Goal: Task Accomplishment & Management: Manage account settings

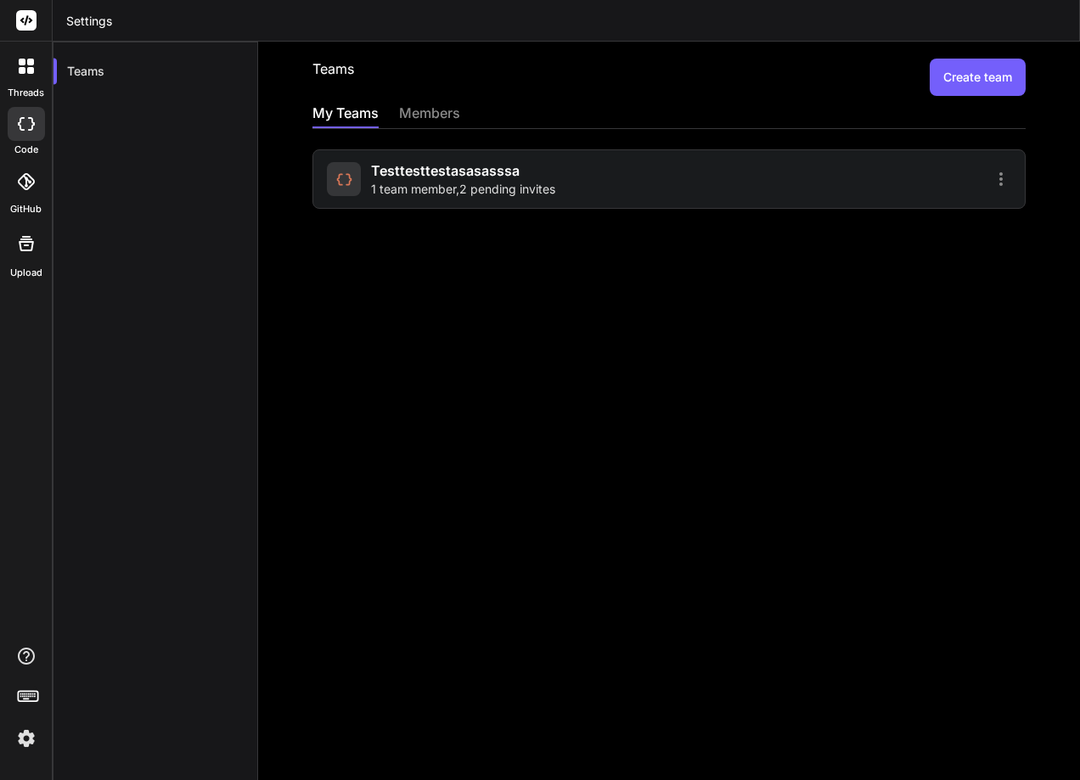
click at [36, 735] on img at bounding box center [26, 738] width 29 height 29
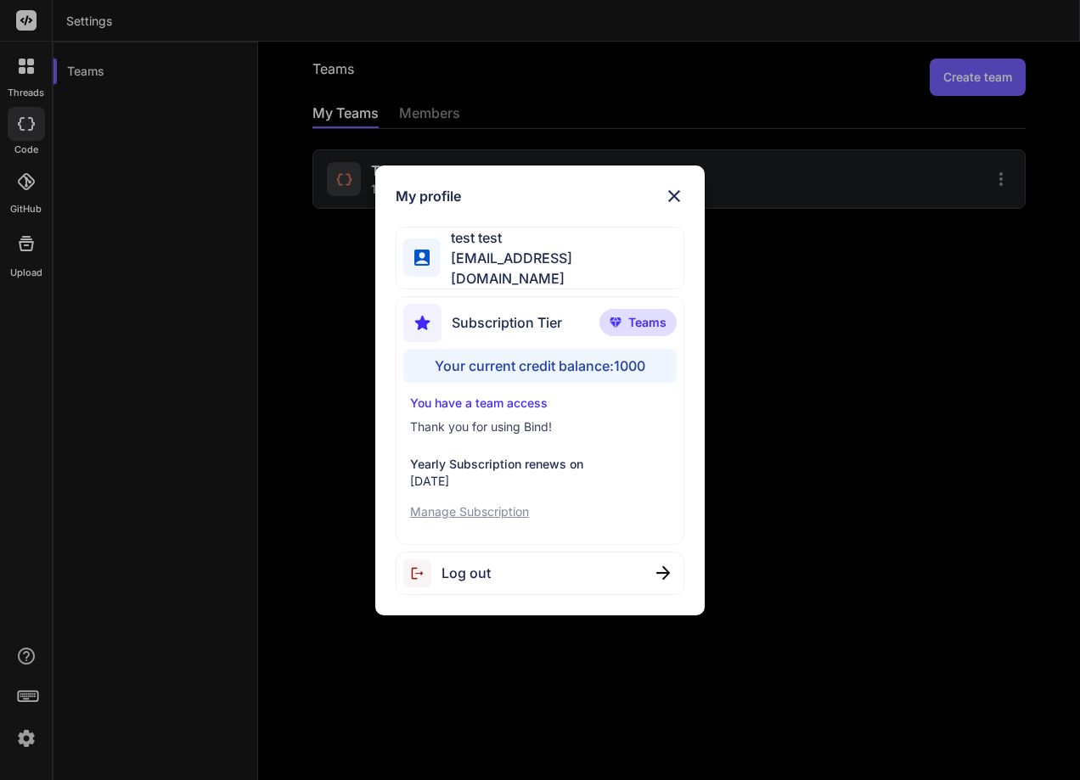
click at [509, 568] on div "Log out" at bounding box center [539, 573] width 289 height 43
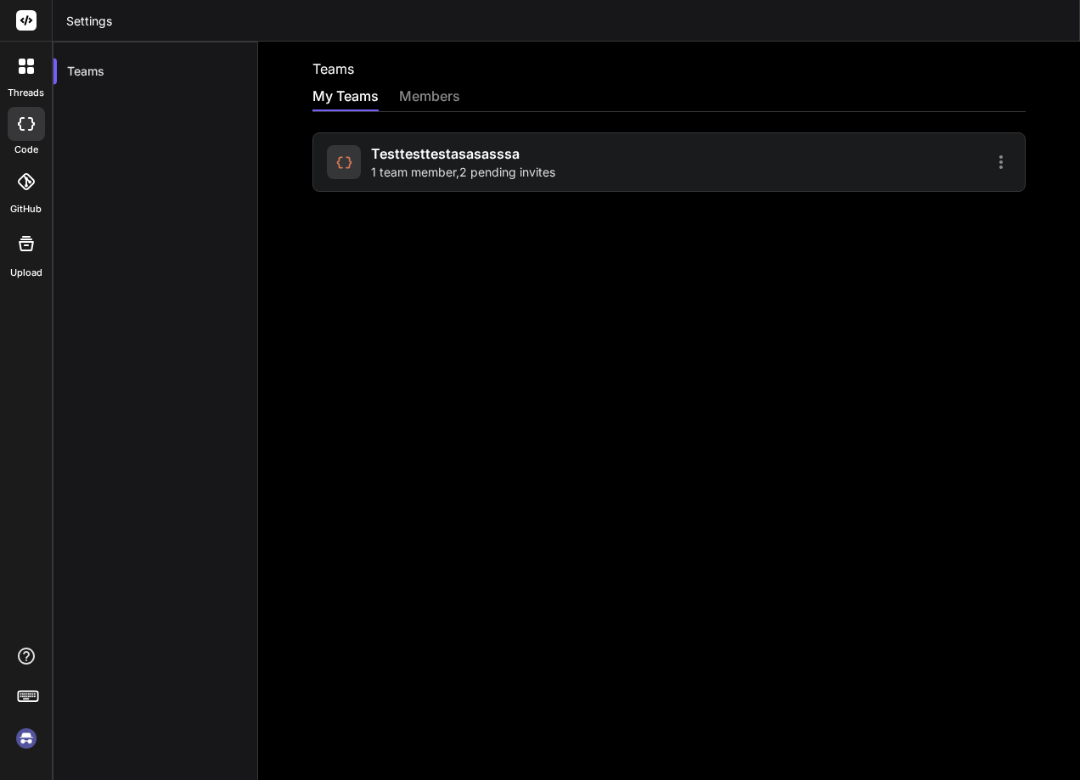
click at [548, 139] on div "testtesttestasasasssa 1 team member , 2 pending invites" at bounding box center [668, 161] width 713 height 59
click at [457, 178] on span "1 team member , 2 pending invites" at bounding box center [463, 172] width 184 height 17
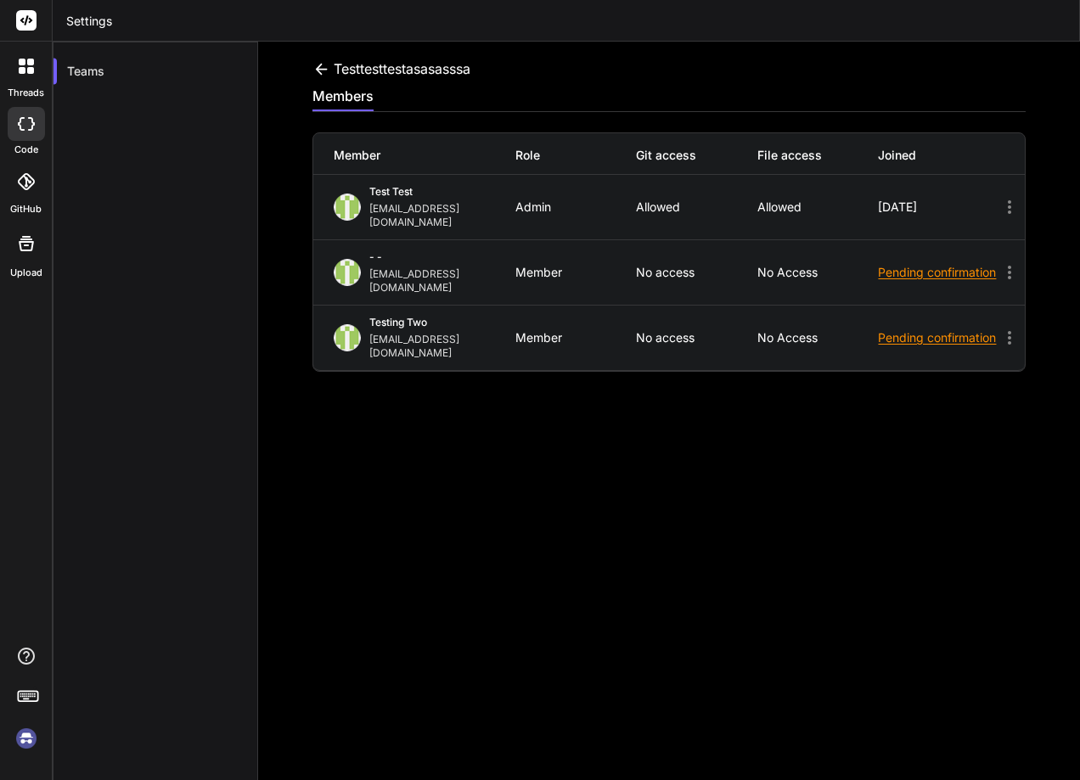
click at [356, 68] on div "testtesttestasasasssa" at bounding box center [391, 69] width 158 height 20
click at [323, 63] on icon at bounding box center [321, 69] width 18 height 18
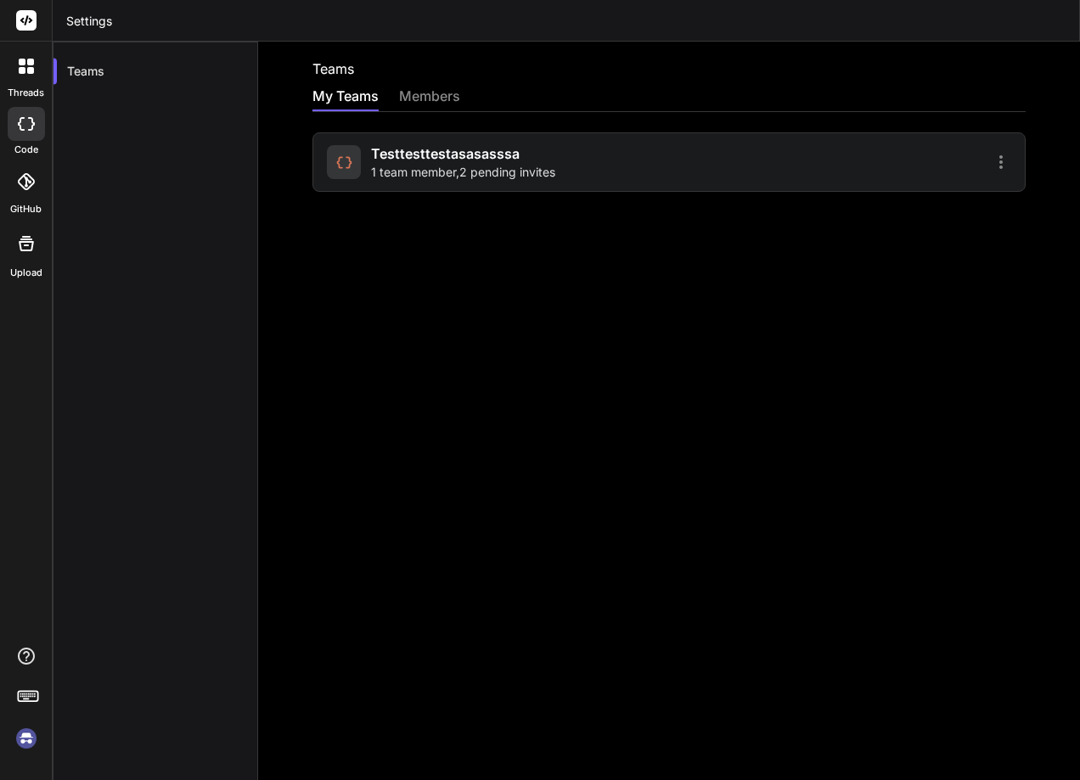
click at [404, 170] on span "1 team member , 2 pending invites" at bounding box center [463, 172] width 184 height 17
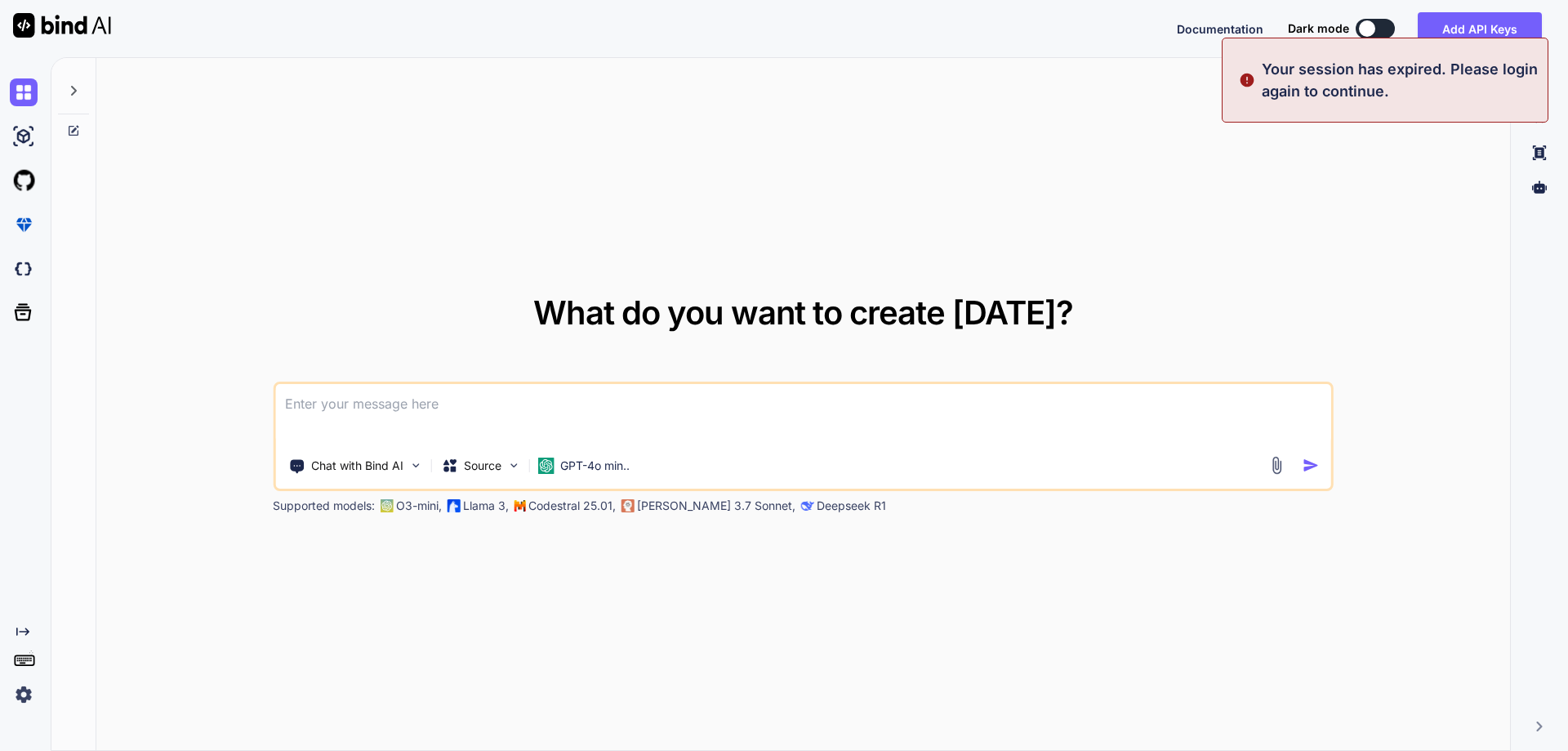
type textarea "x"
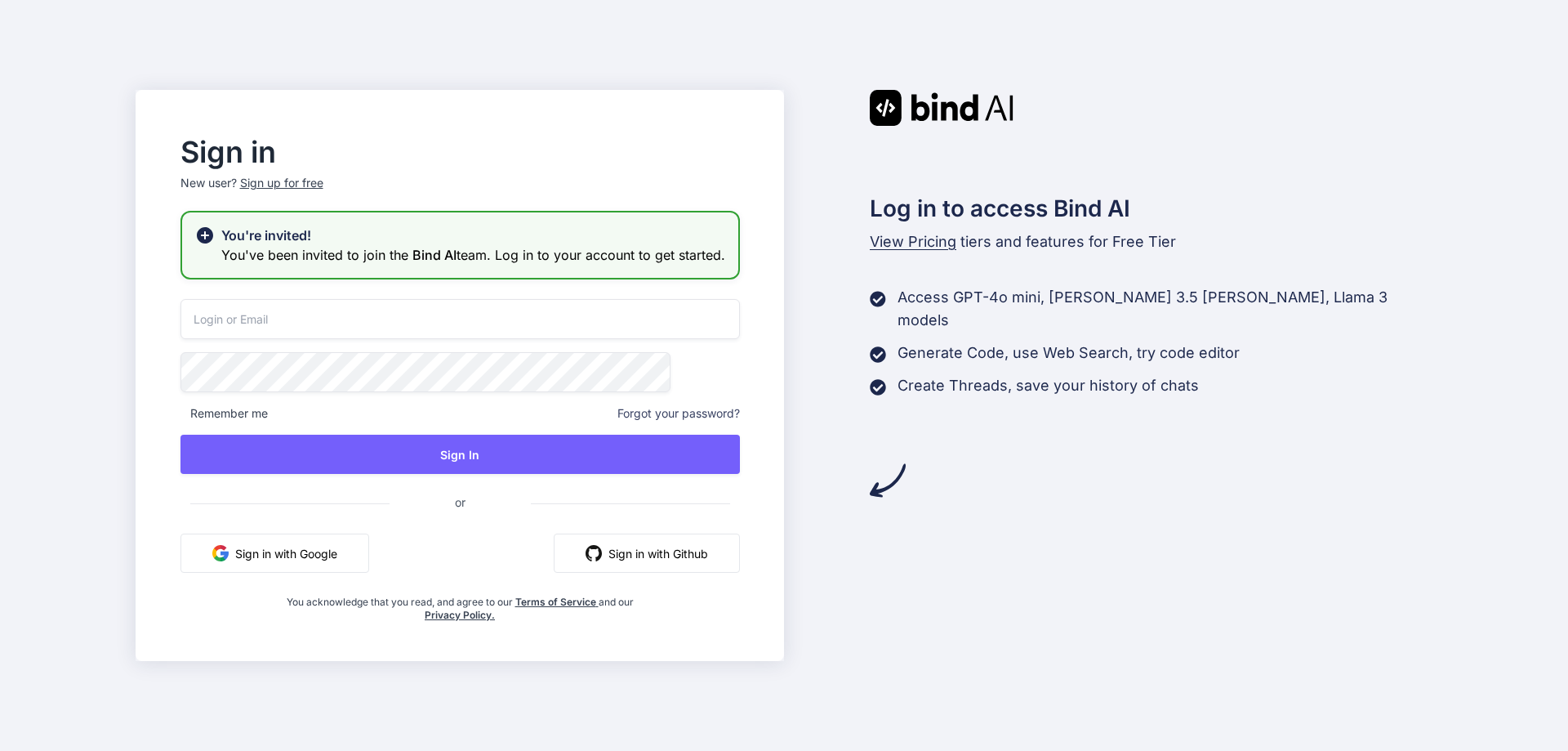
click at [359, 569] on button "Sign in with Google" at bounding box center [275, 553] width 189 height 39
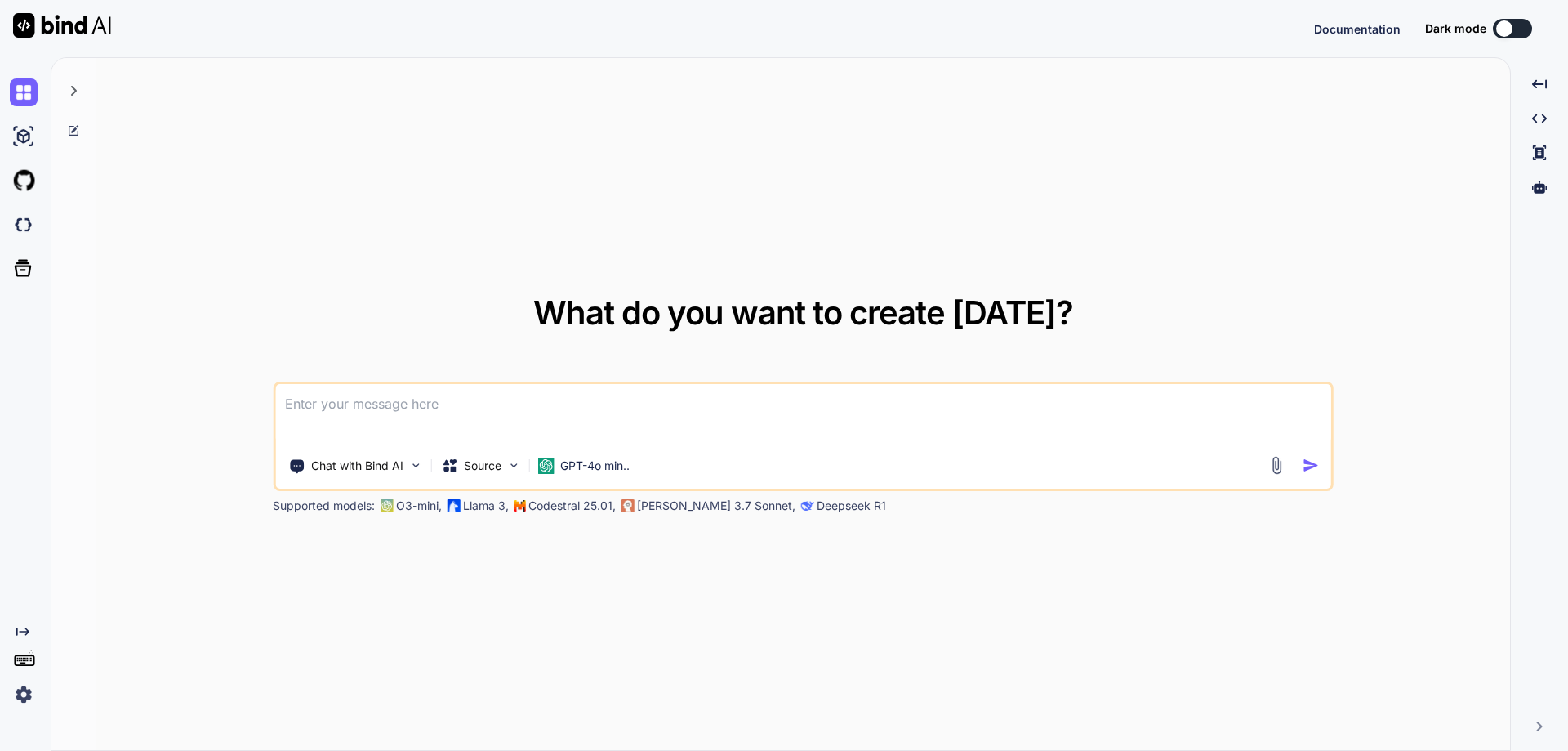
click at [11, 684] on img at bounding box center [23, 694] width 28 height 28
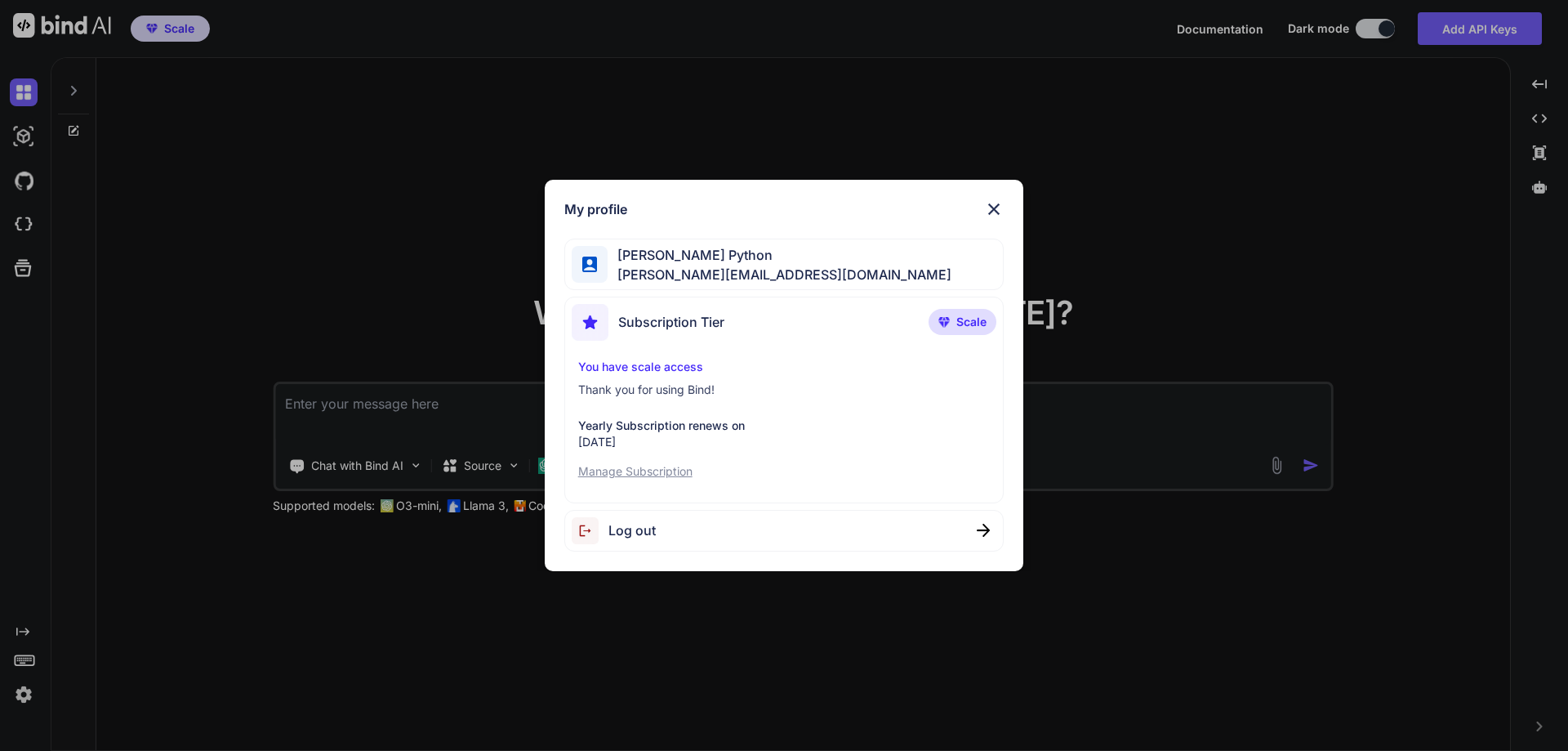
type textarea "x"
click at [398, 225] on div "My profile Hardik Python hardik@witarist.com Subscription Tier Scale You have s…" at bounding box center [784, 376] width 1568 height 751
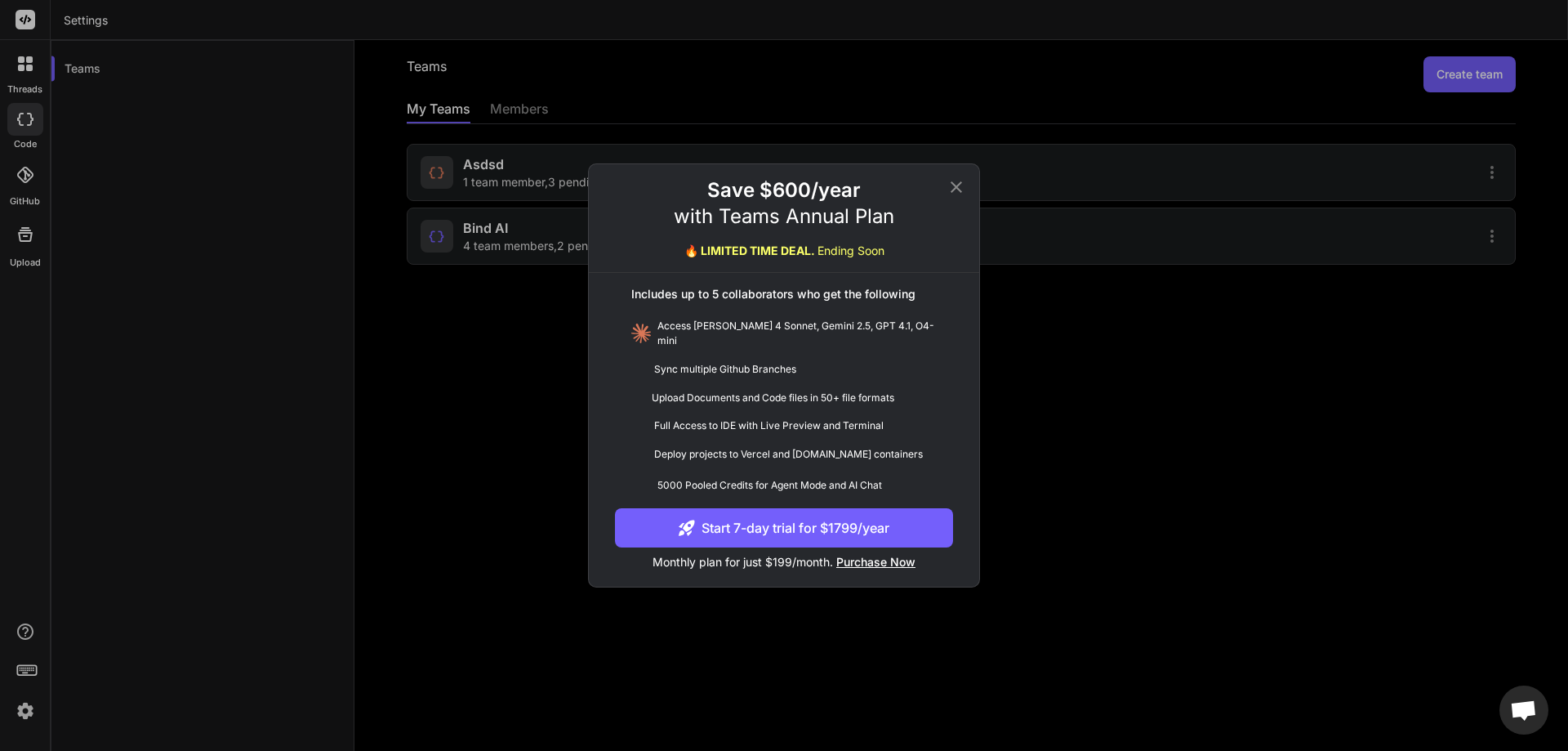
click at [442, 429] on div "Save $600/year with Teams Annual Plan 🔥 LIMITED TIME DEAL. Ending Soon Includes…" at bounding box center [784, 376] width 1568 height 751
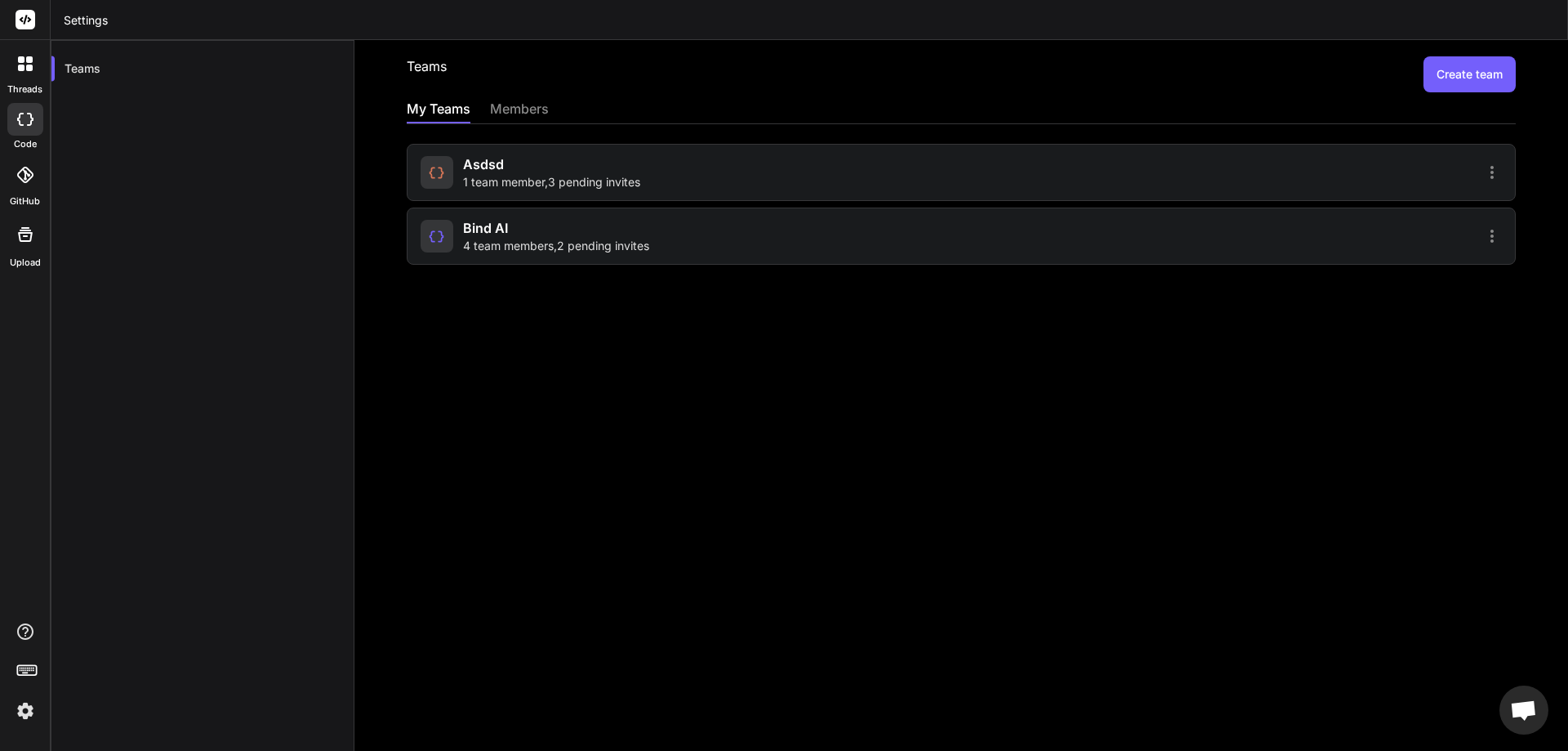
click at [613, 229] on div "Bind AI 4 team members , 2 pending invites" at bounding box center [555, 236] width 186 height 36
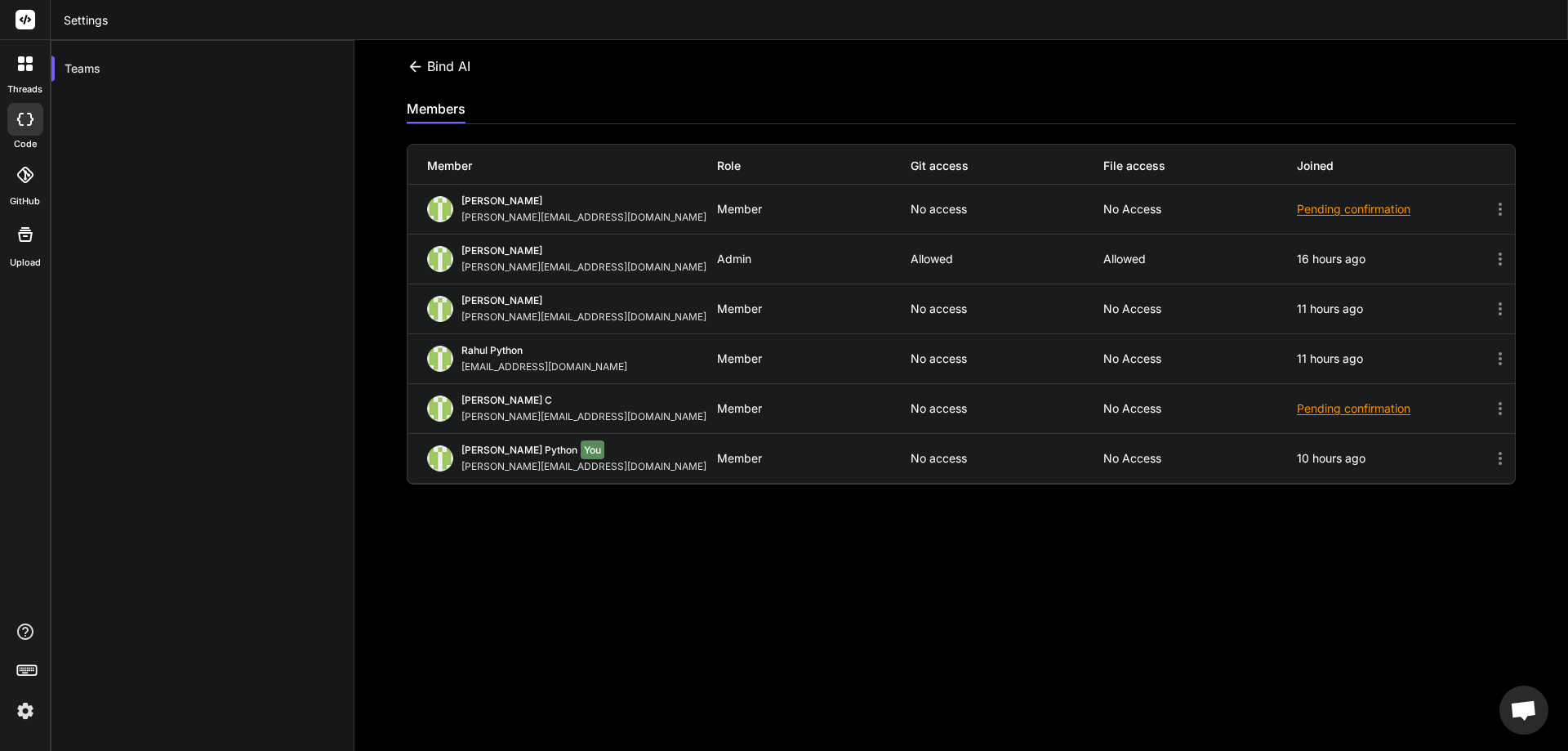
click at [420, 65] on icon at bounding box center [416, 66] width 17 height 17
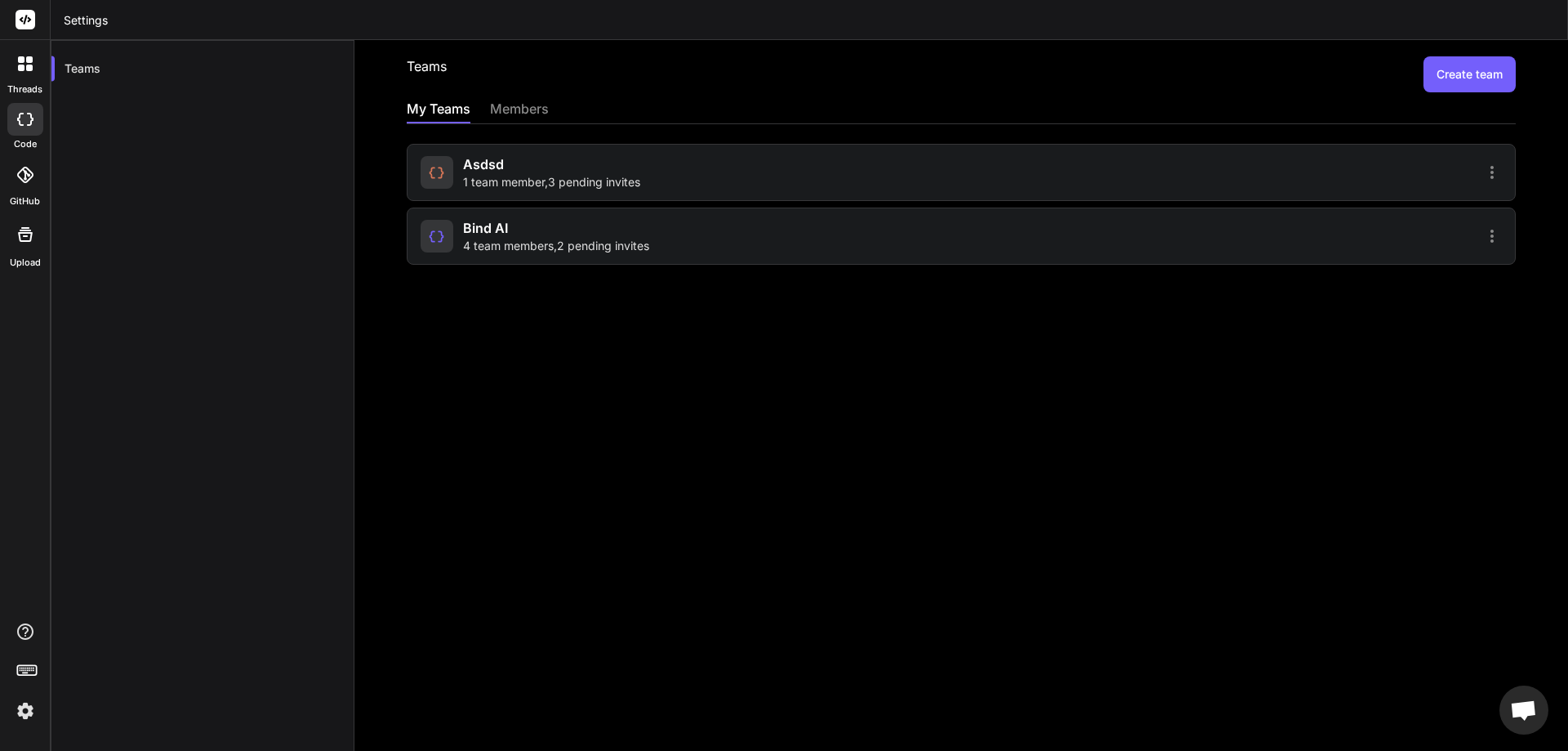
click at [495, 169] on span "asdsd" at bounding box center [483, 164] width 40 height 19
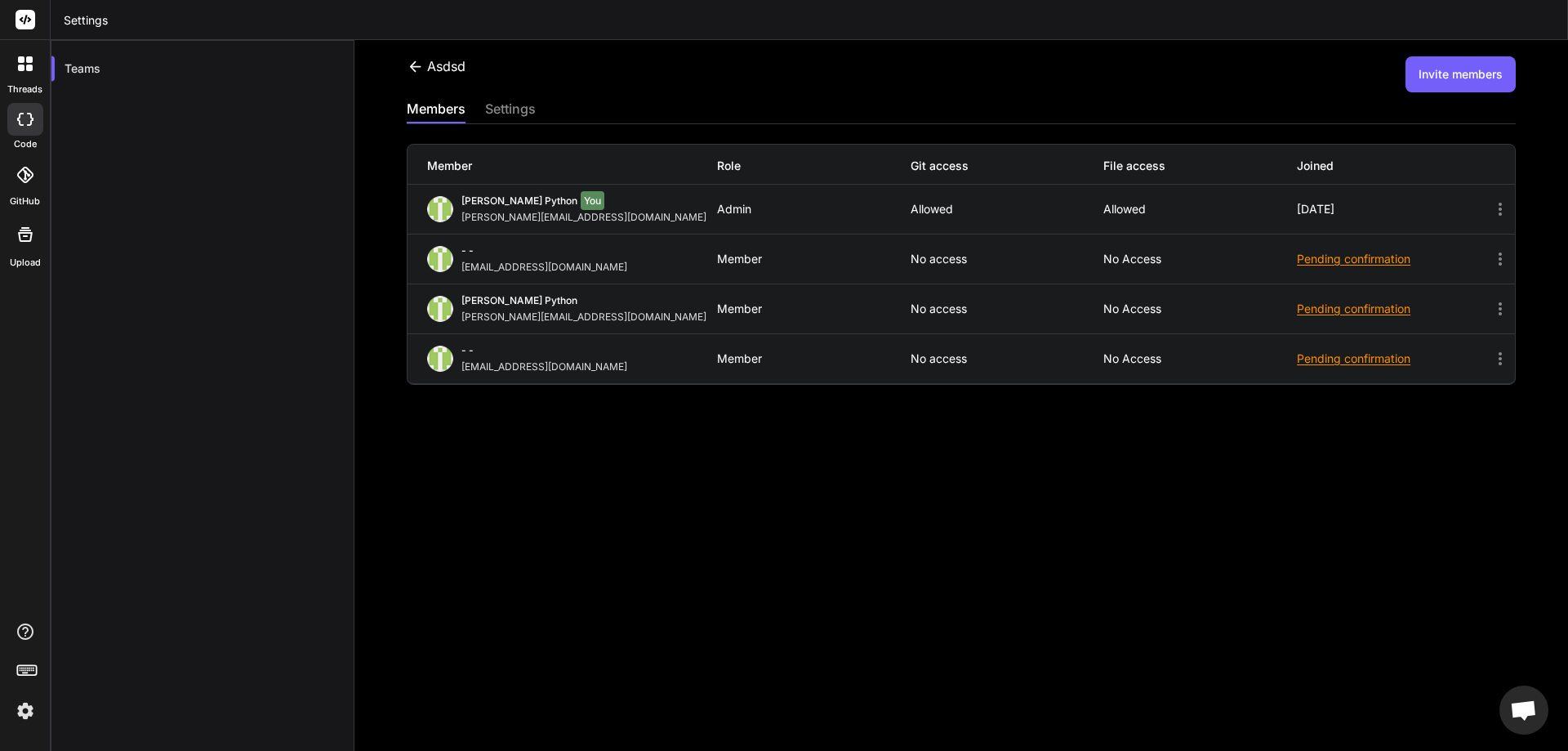
click at [415, 63] on icon at bounding box center [415, 65] width 12 height 11
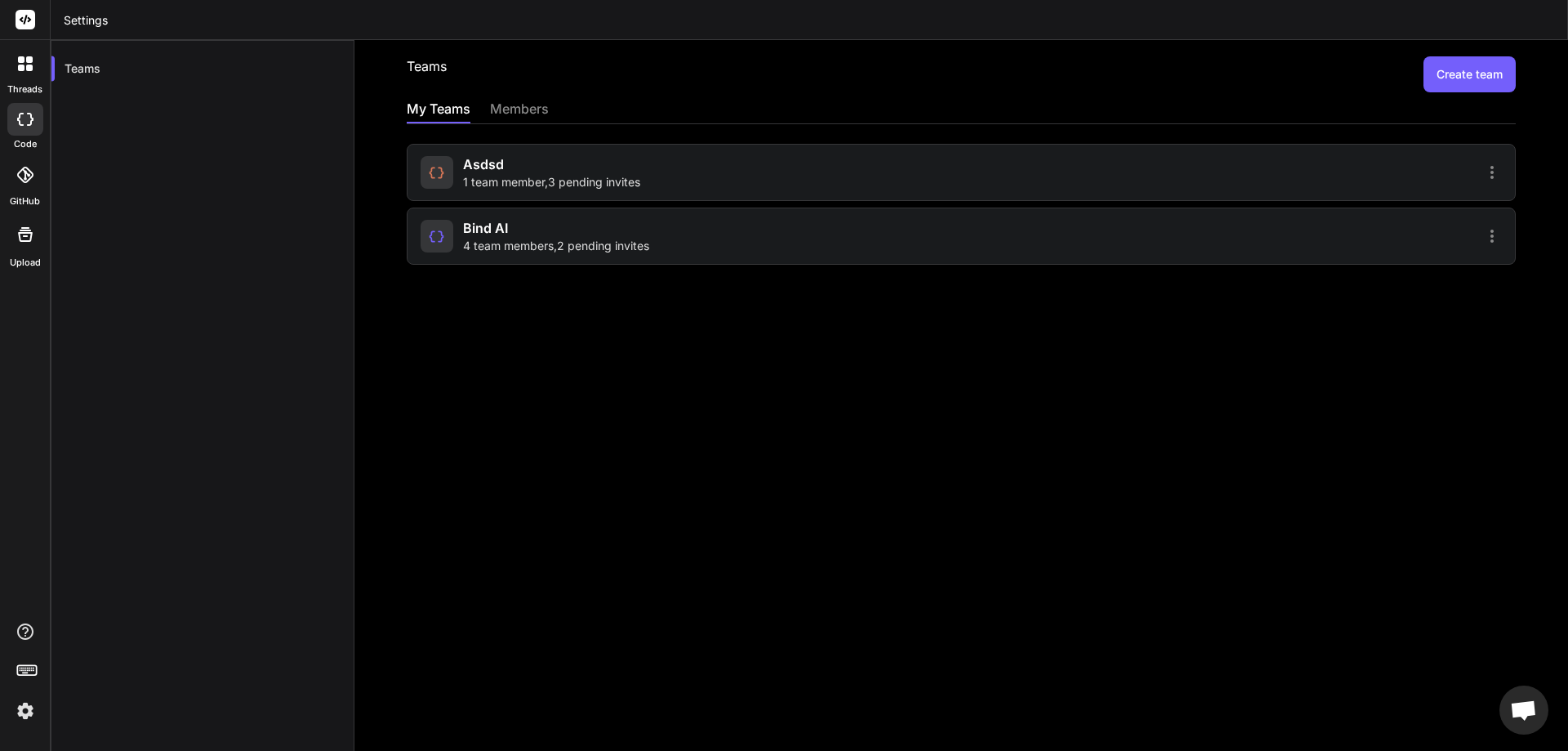
click at [553, 235] on div "Bind AI 4 team members , 2 pending invites" at bounding box center [555, 236] width 186 height 36
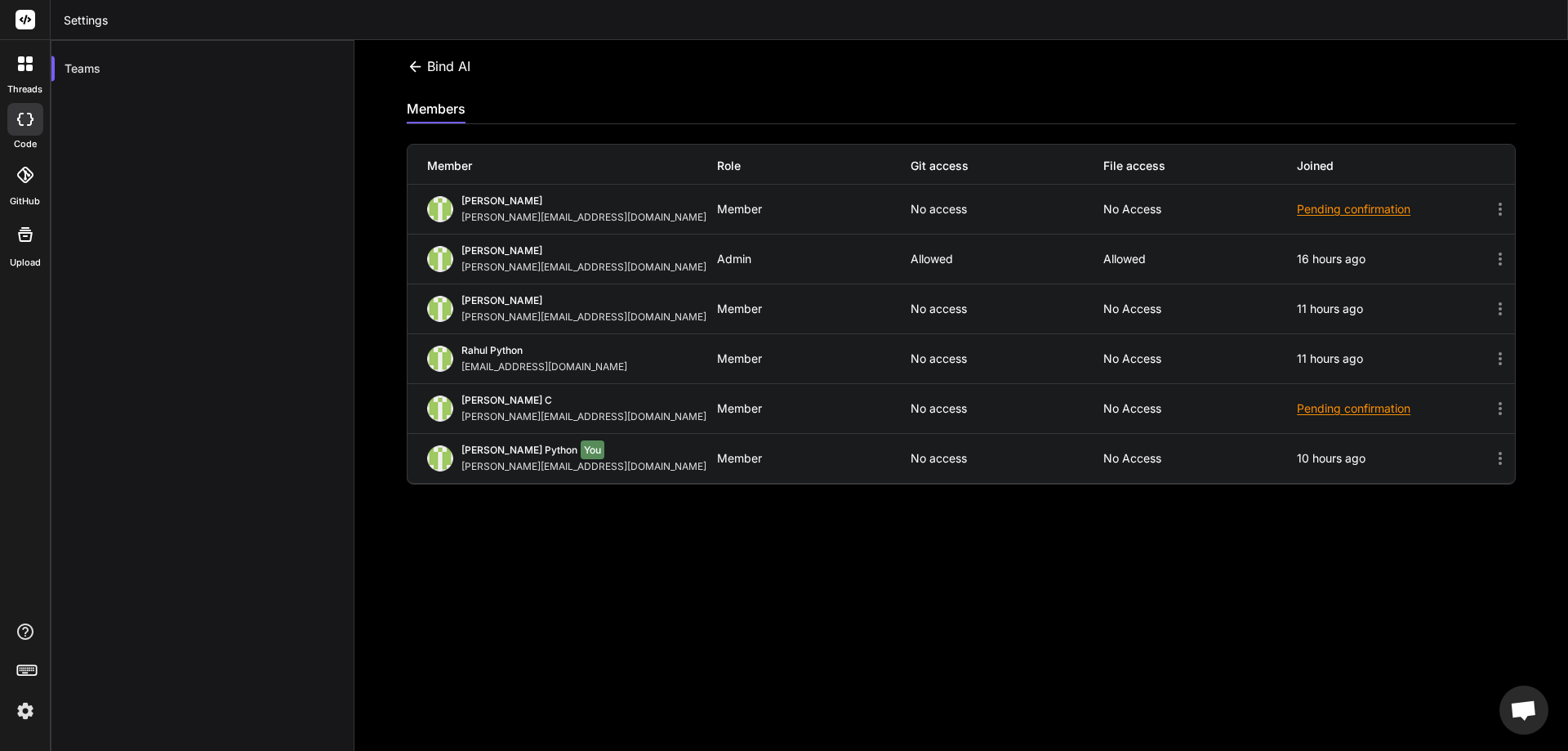
click at [436, 65] on div "Bind AI" at bounding box center [439, 66] width 64 height 19
click at [438, 65] on div "Bind AI" at bounding box center [439, 66] width 64 height 19
click at [421, 64] on icon at bounding box center [416, 66] width 17 height 17
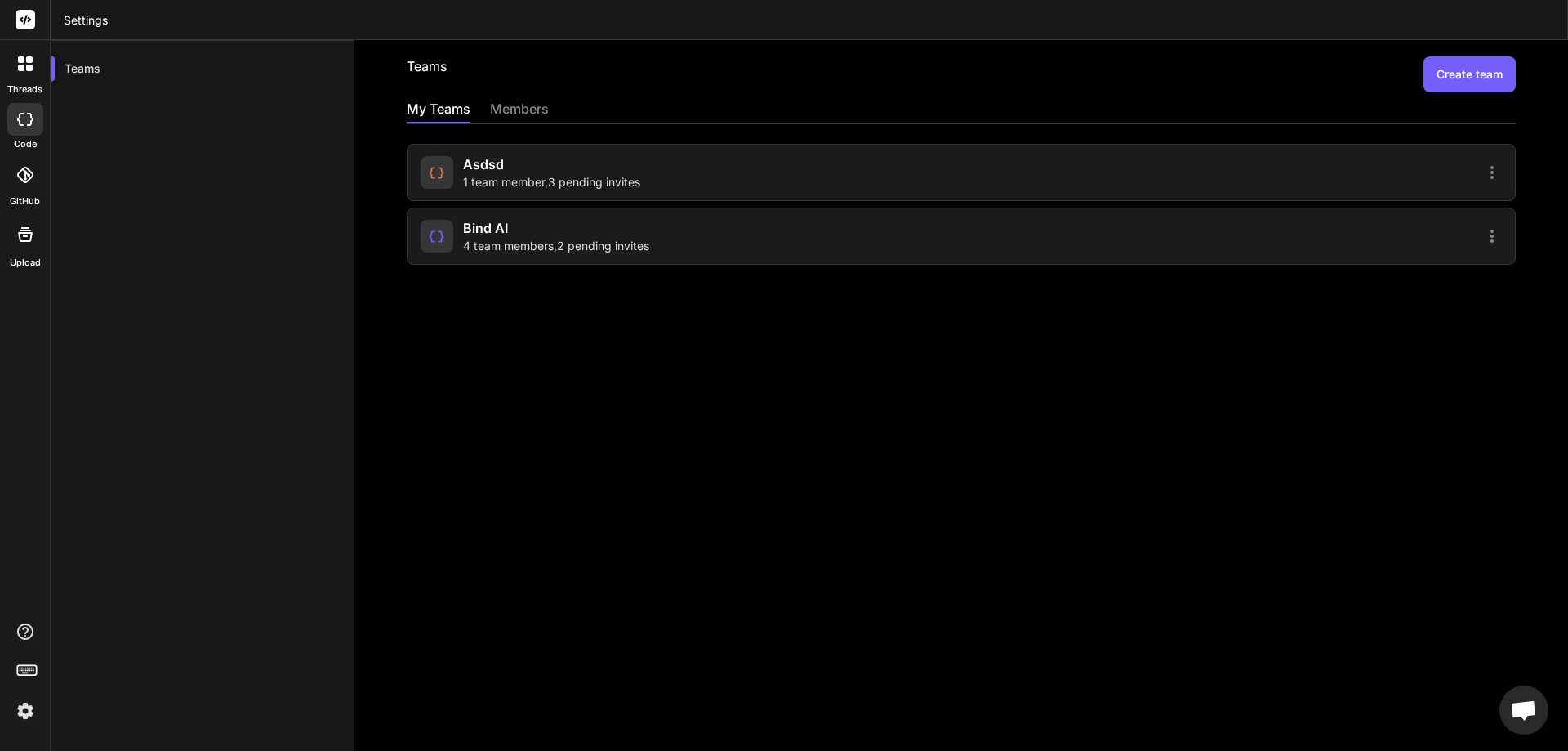
click at [493, 168] on span "asdsd" at bounding box center [483, 164] width 40 height 19
click at [537, 174] on span "1 team member , 3 pending invites" at bounding box center [552, 182] width 177 height 16
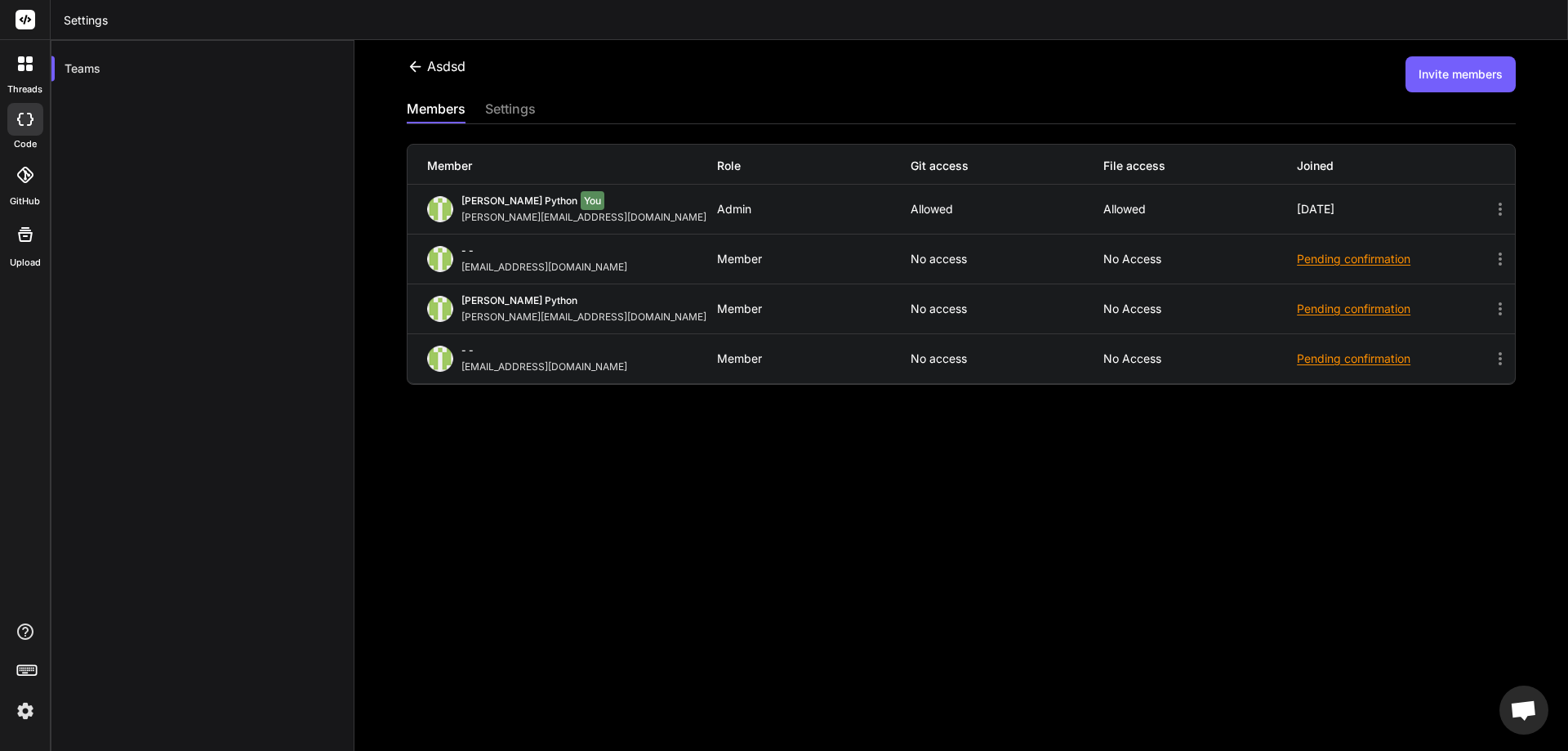
click at [1363, 309] on div "Pending confirmation" at bounding box center [1394, 308] width 193 height 16
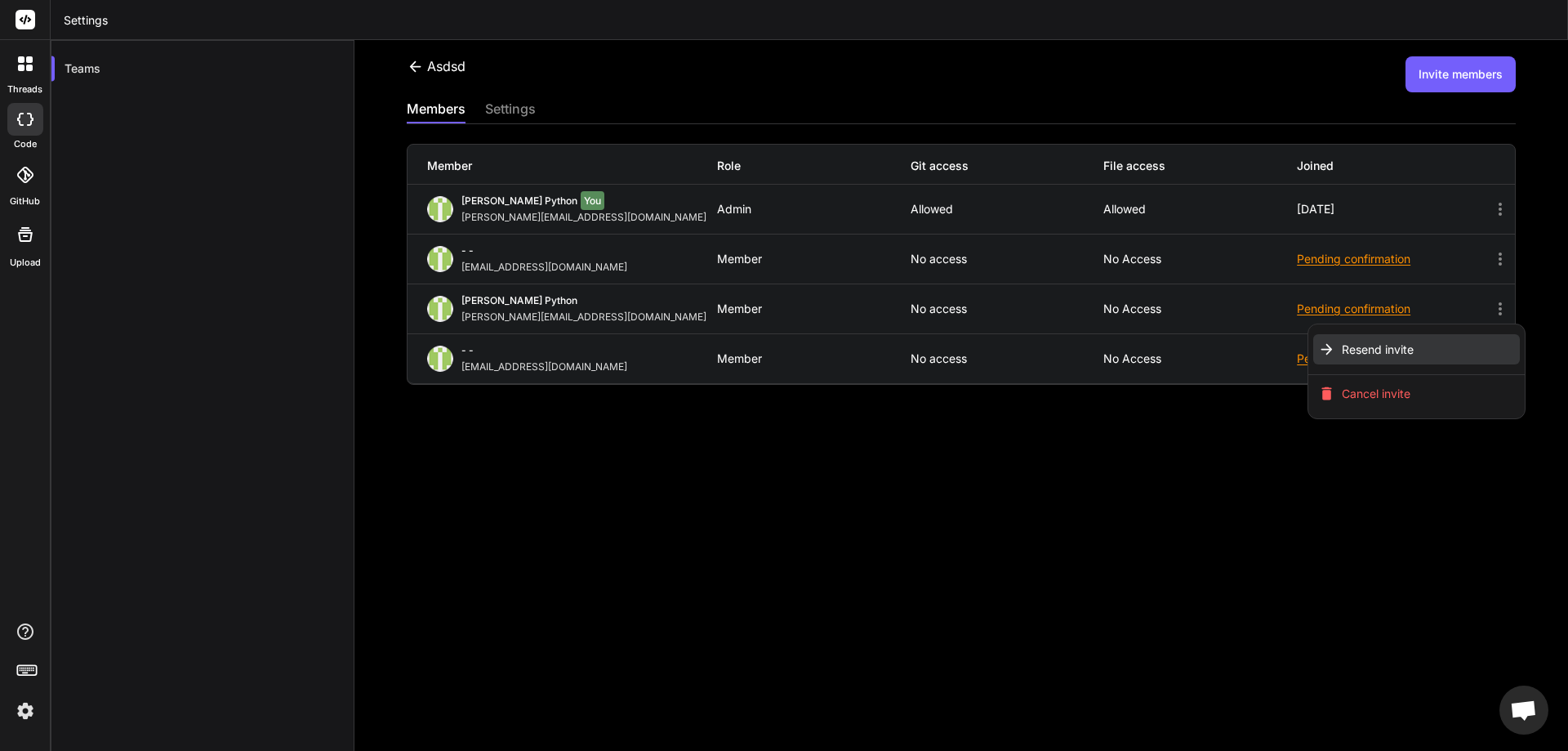
click at [1360, 350] on span "Resend invite" at bounding box center [1377, 350] width 72 height 16
